Goal: Information Seeking & Learning: Learn about a topic

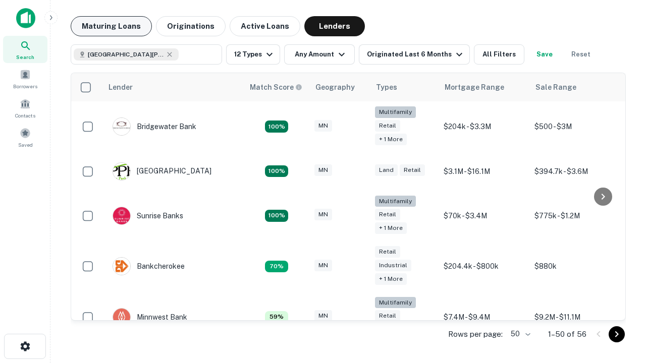
click at [111, 26] on button "Maturing Loans" at bounding box center [111, 26] width 81 height 20
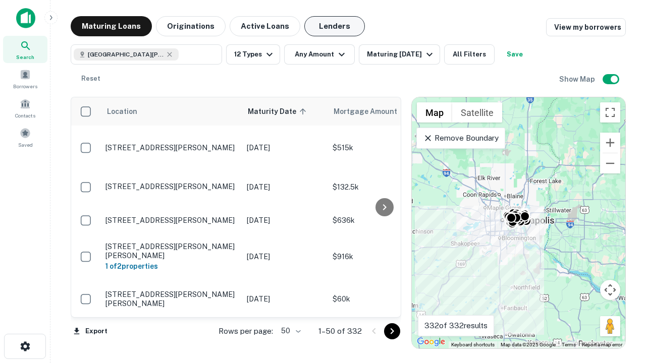
click at [334, 26] on button "Lenders" at bounding box center [334, 26] width 61 height 20
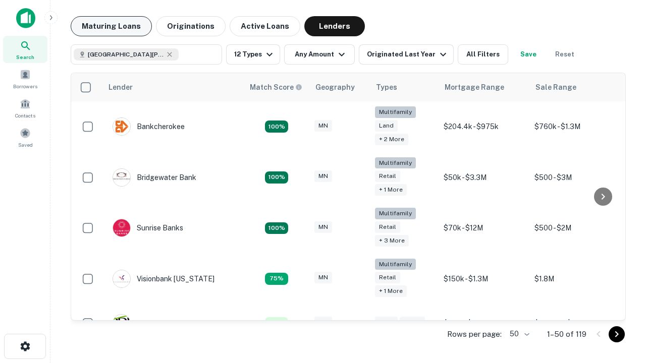
click at [111, 26] on button "Maturing Loans" at bounding box center [111, 26] width 81 height 20
